Goal: Task Accomplishment & Management: Use online tool/utility

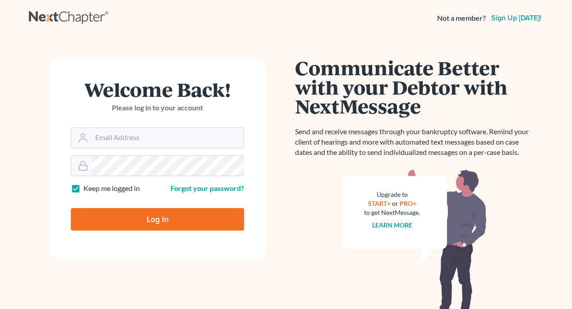
type input "[EMAIL_ADDRESS][DOMAIN_NAME]"
click at [152, 220] on input "Log In" at bounding box center [157, 219] width 173 height 23
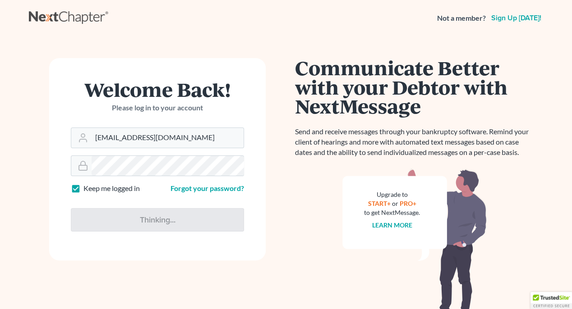
type input "Thinking..."
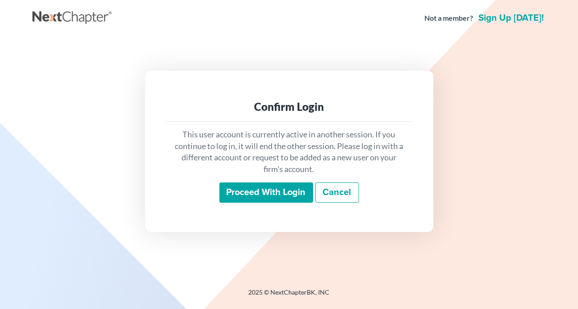
click at [257, 196] on input "Proceed with login" at bounding box center [267, 193] width 94 height 21
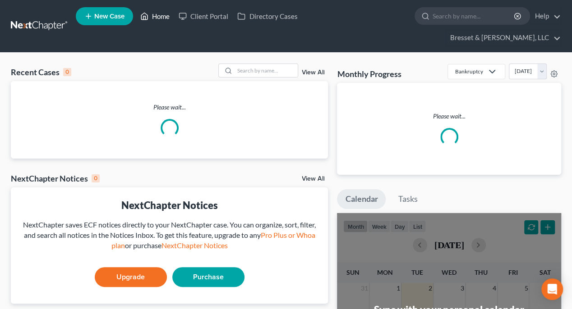
click at [162, 18] on link "Home" at bounding box center [155, 16] width 38 height 16
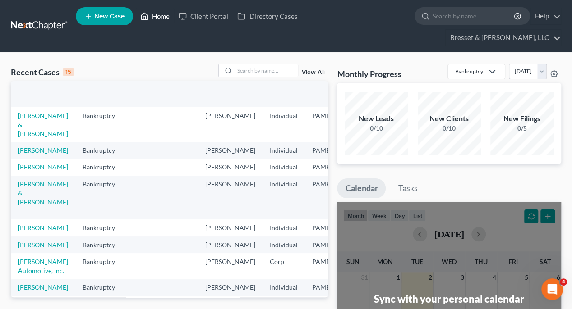
scroll to position [90, 0]
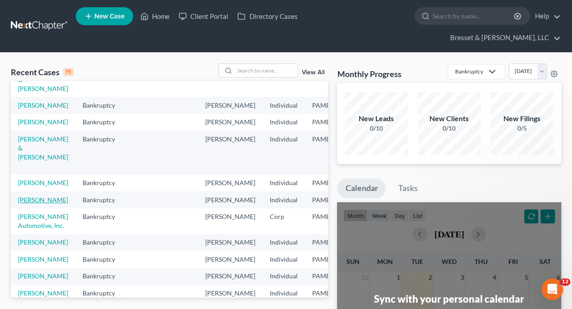
click at [34, 204] on link "[PERSON_NAME]" at bounding box center [43, 200] width 50 height 8
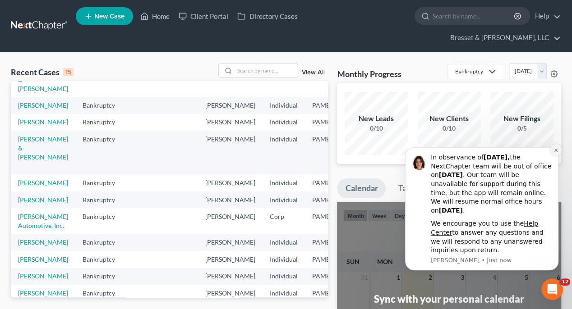
click at [556, 148] on icon "Dismiss notification" at bounding box center [555, 150] width 5 height 5
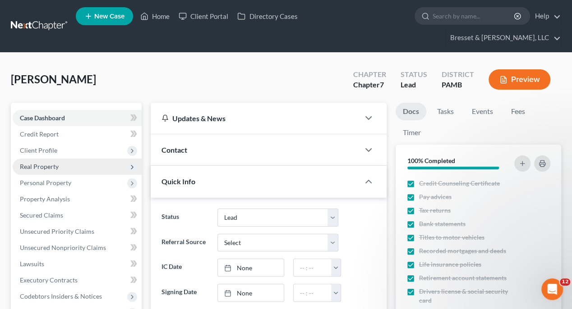
click at [43, 163] on span "Real Property" at bounding box center [39, 167] width 39 height 8
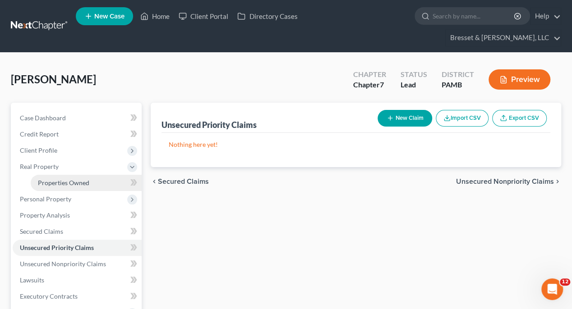
click at [50, 179] on span "Properties Owned" at bounding box center [63, 183] width 51 height 8
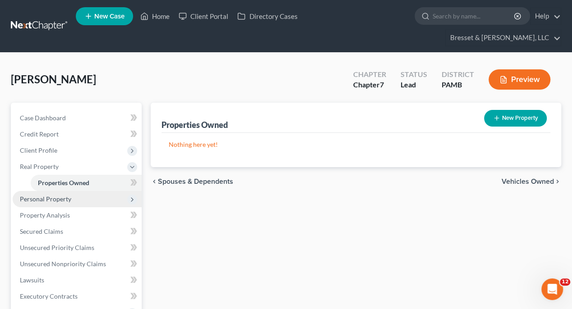
click at [49, 195] on span "Personal Property" at bounding box center [45, 199] width 51 height 8
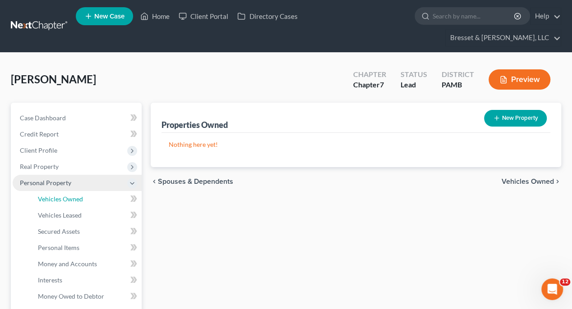
click at [49, 195] on span "Vehicles Owned" at bounding box center [60, 199] width 45 height 8
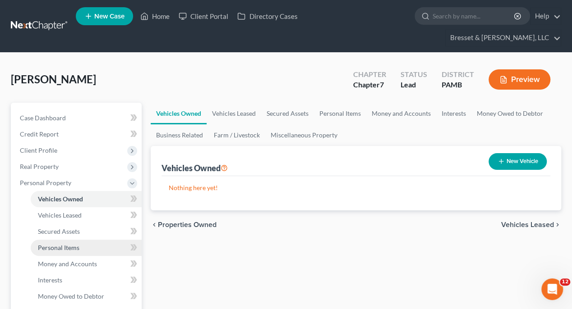
scroll to position [135, 0]
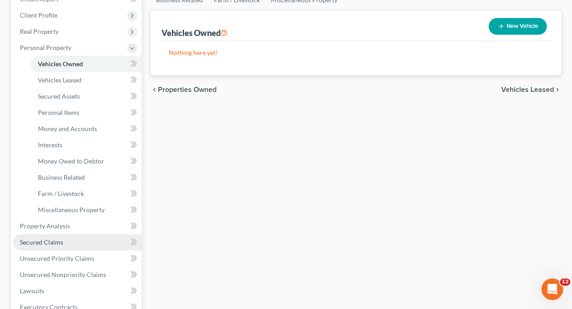
click at [52, 238] on span "Secured Claims" at bounding box center [41, 242] width 43 height 8
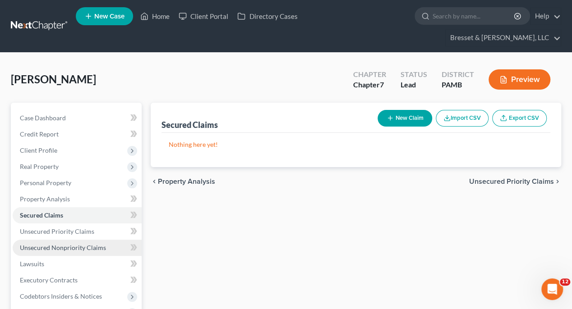
click at [55, 244] on span "Unsecured Nonpriority Claims" at bounding box center [63, 248] width 86 height 8
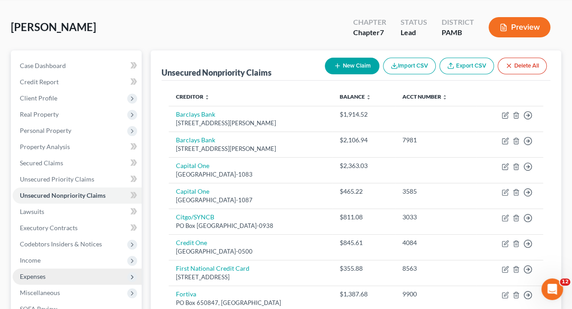
scroll to position [97, 0]
